Goal: Check status: Check status

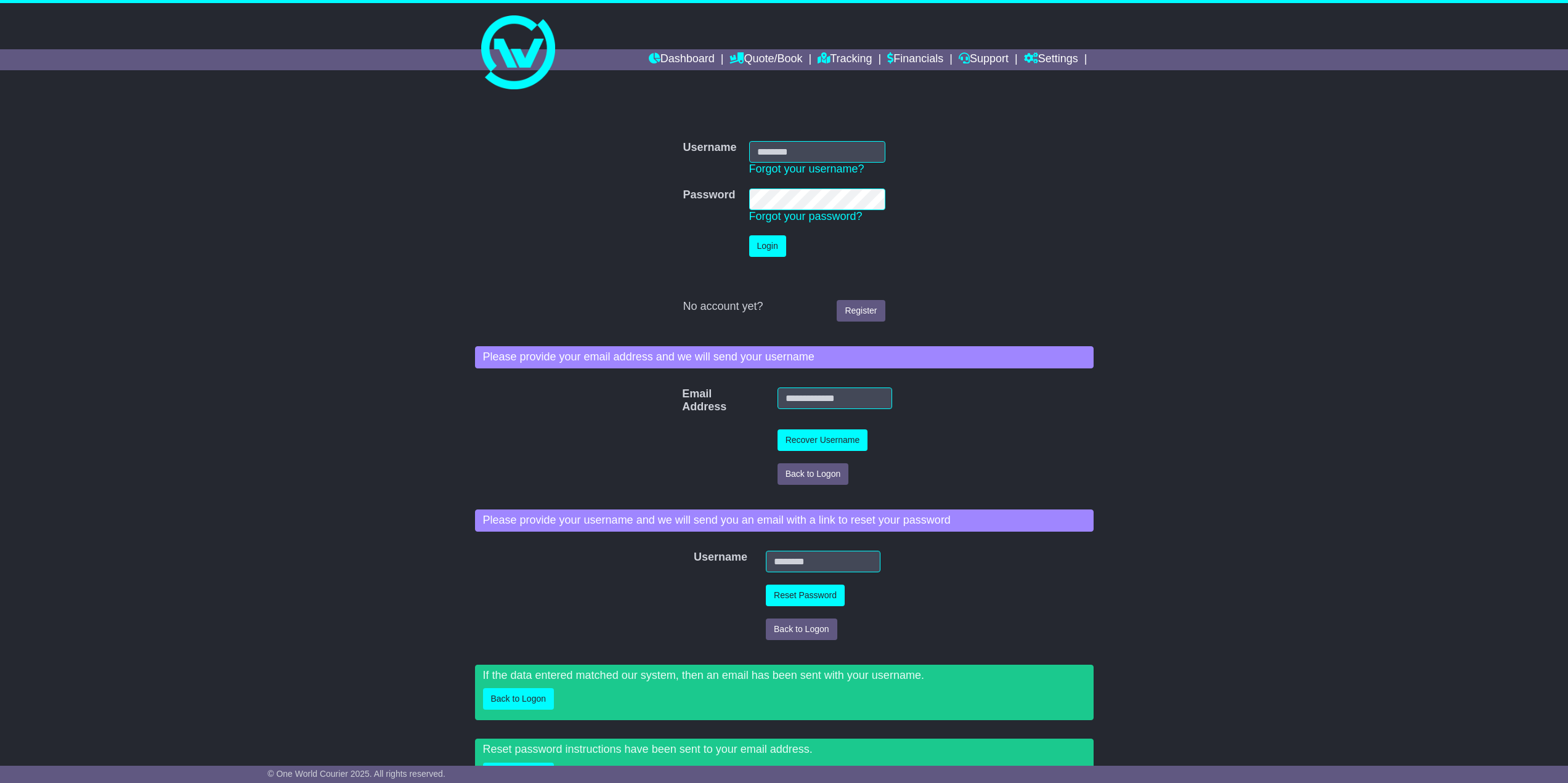
type input "**********"
click at [759, 241] on button "Login" at bounding box center [768, 246] width 37 height 21
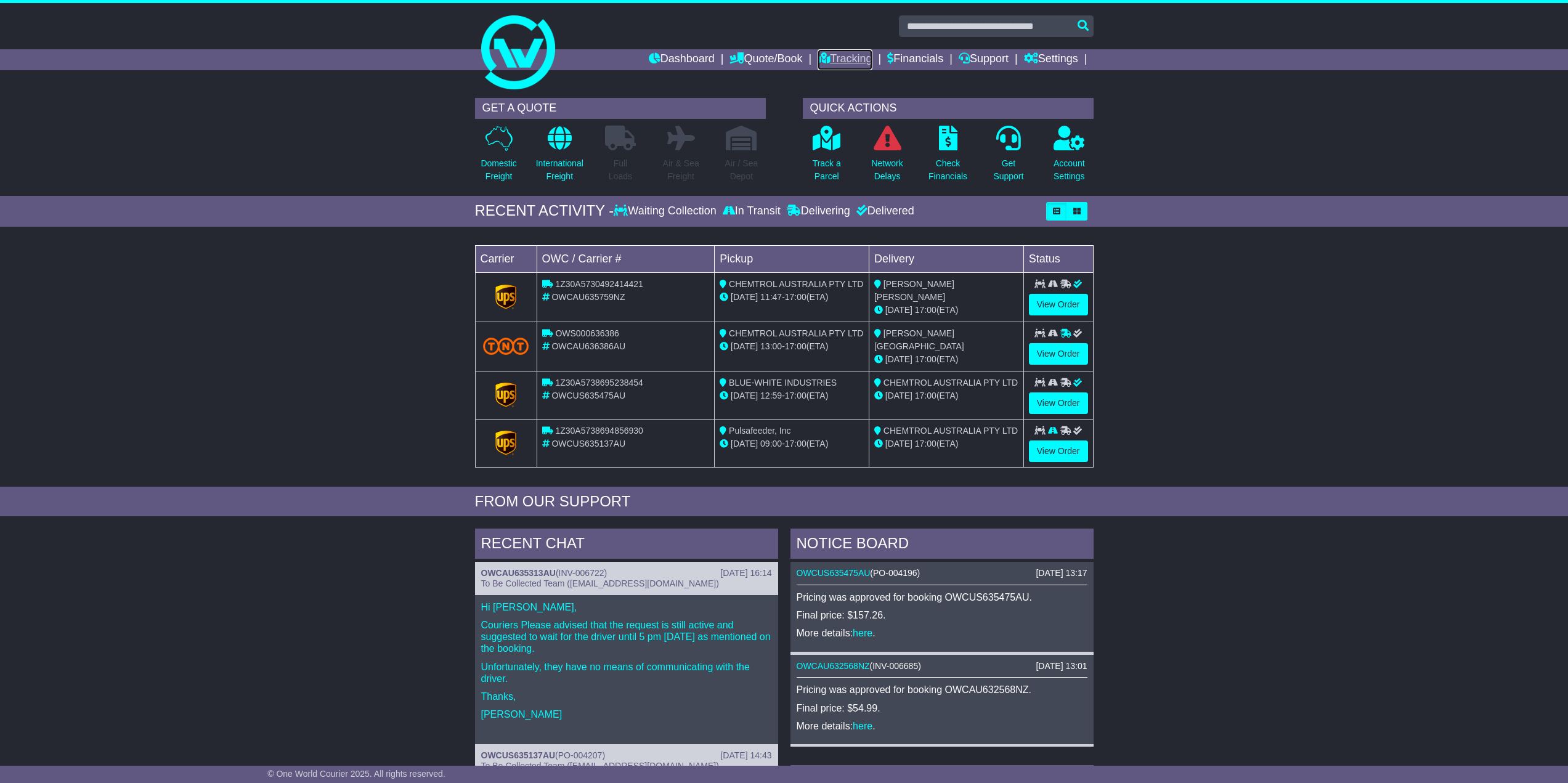
click at [842, 59] on link "Tracking" at bounding box center [845, 59] width 54 height 21
